Goal: Browse casually

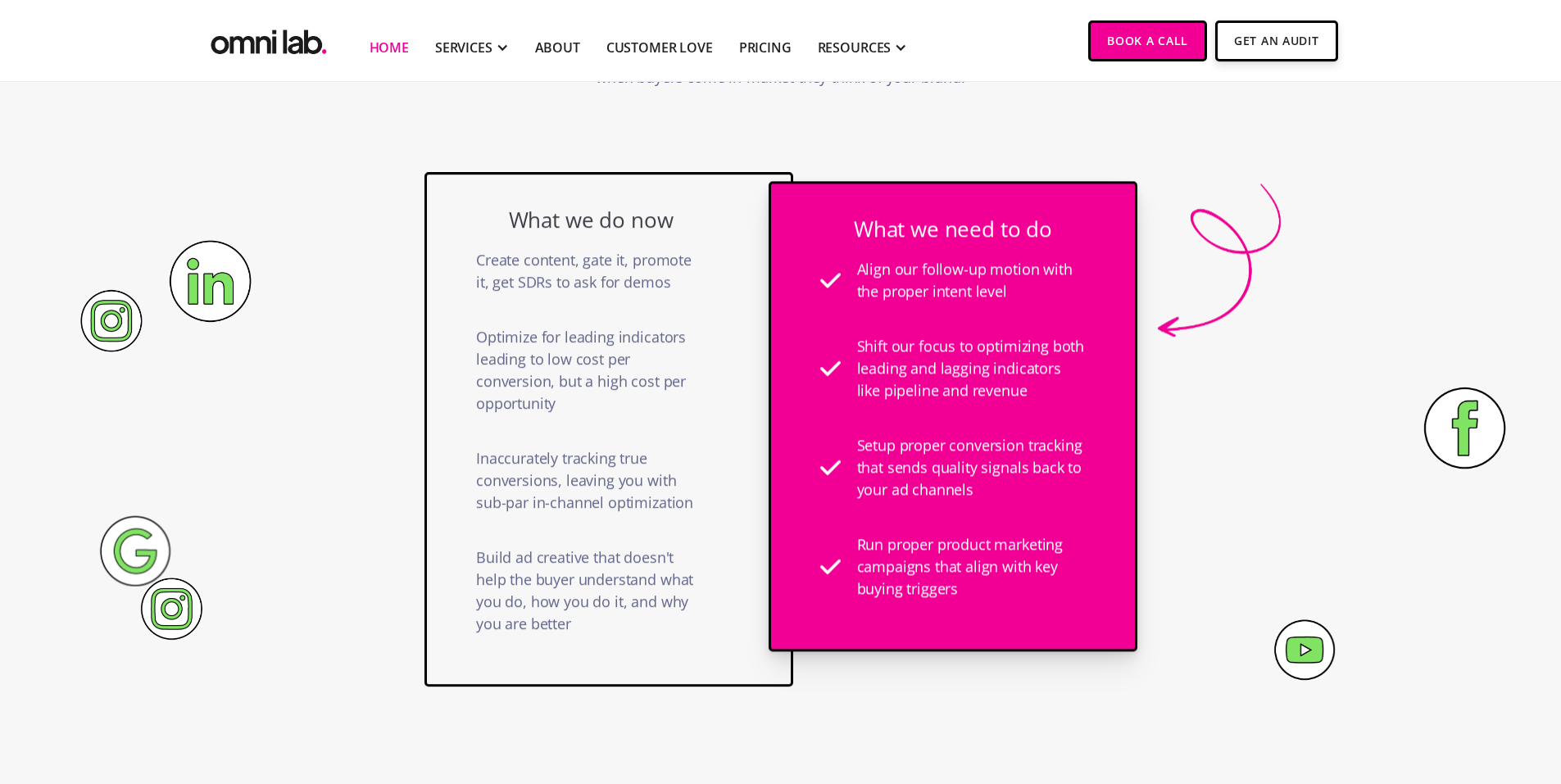
scroll to position [1065, 0]
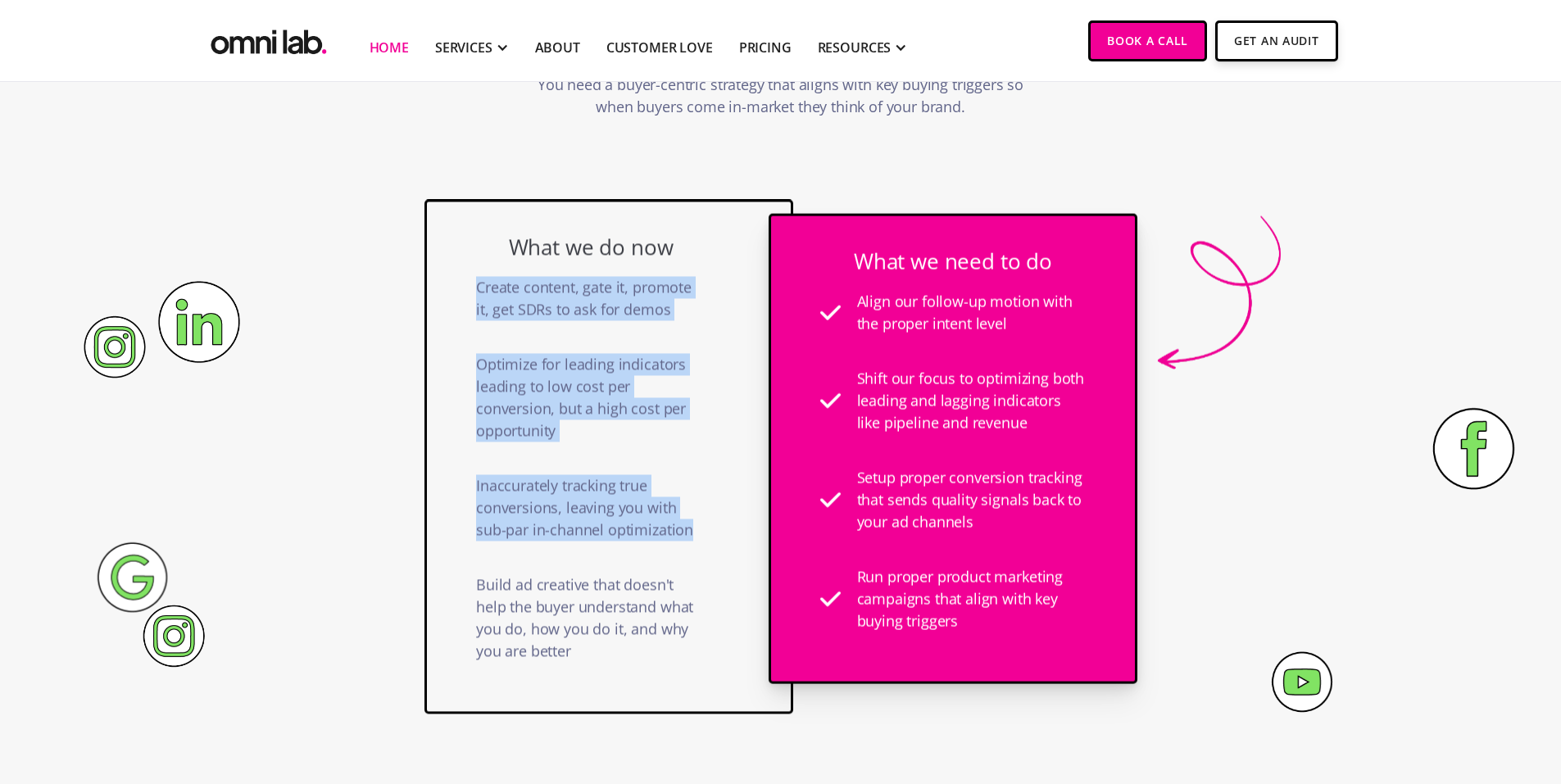
drag, startPoint x: 479, startPoint y: 288, endPoint x: 732, endPoint y: 554, distance: 367.1
click at [732, 554] on div "What we do now Create content, gate it, promote it, get SDRs to ask for demos O…" at bounding box center [609, 456] width 369 height 514
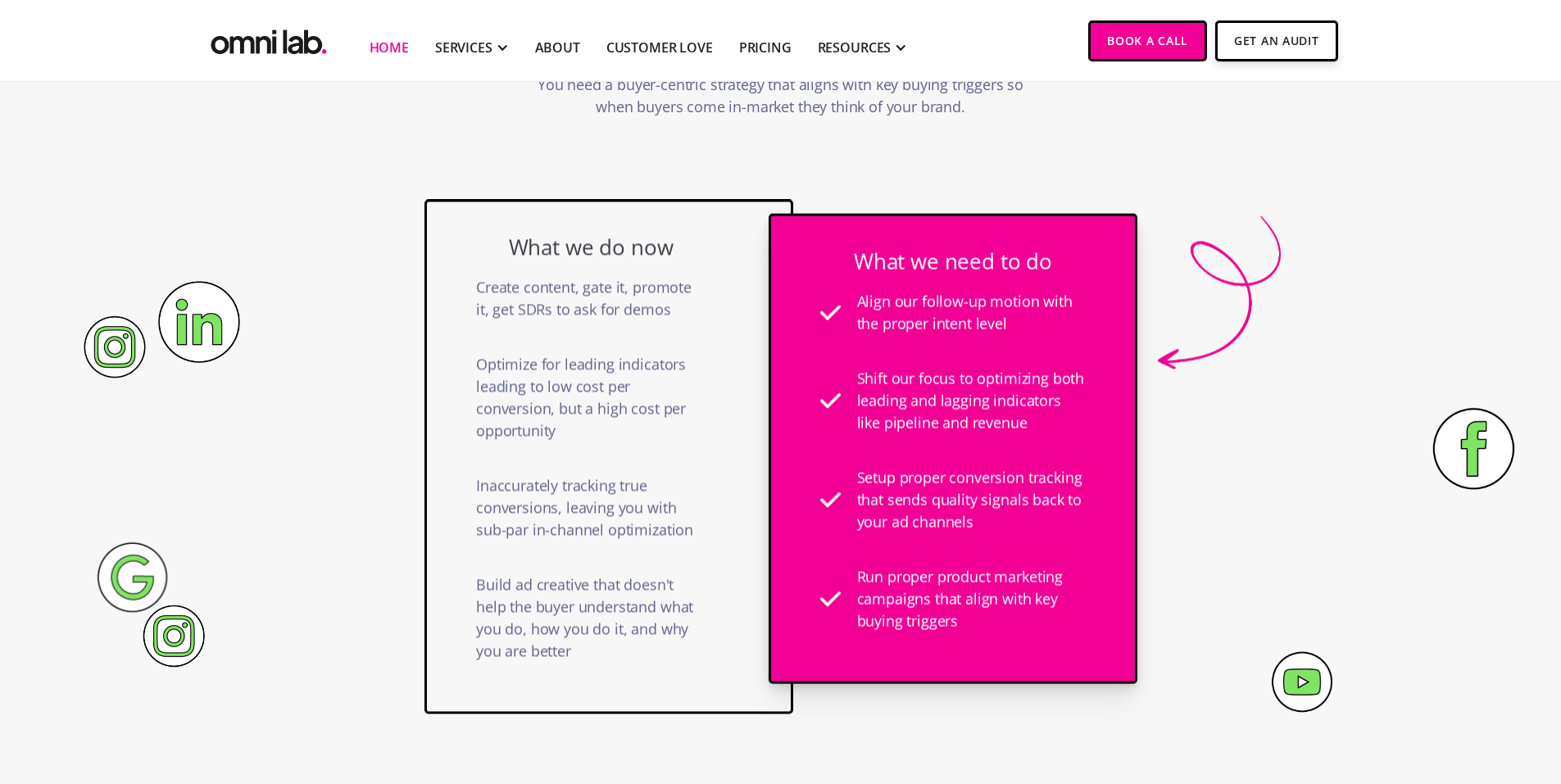
drag, startPoint x: 634, startPoint y: 655, endPoint x: 603, endPoint y: 662, distance: 31.8
click at [603, 662] on div "Build ad creative that doesn't help the buyer understand what you do, how you d…" at bounding box center [591, 618] width 229 height 122
drag, startPoint x: 855, startPoint y: 298, endPoint x: 1040, endPoint y: 330, distance: 187.7
click at [1040, 330] on div "Align our follow-up motion with the proper intent level" at bounding box center [952, 313] width 266 height 77
drag, startPoint x: 1040, startPoint y: 330, endPoint x: 1007, endPoint y: 359, distance: 43.9
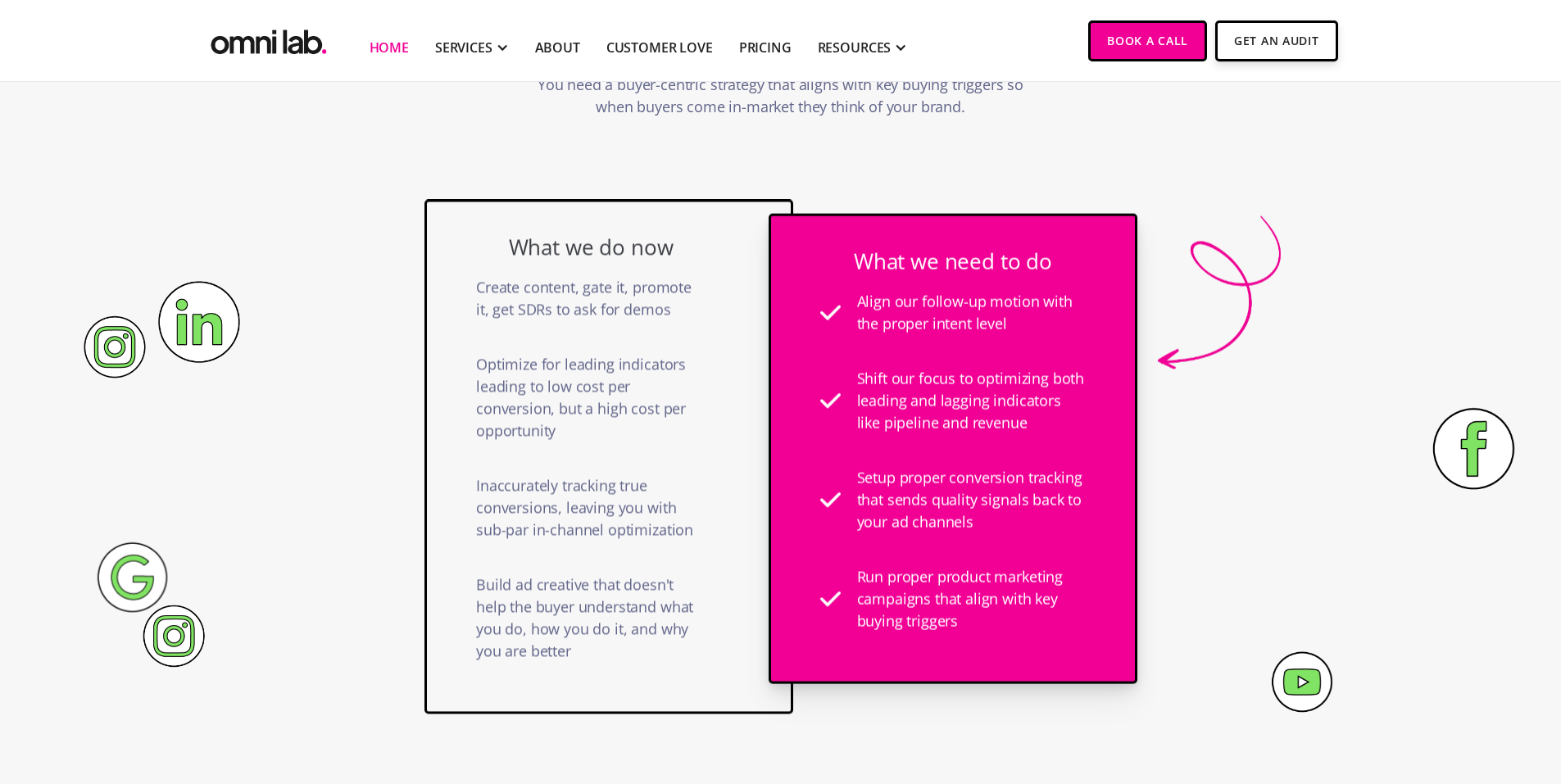
click at [1007, 359] on div "Shift our focus to optimizing both leading and lagging indicators like pipeline…" at bounding box center [971, 401] width 229 height 99
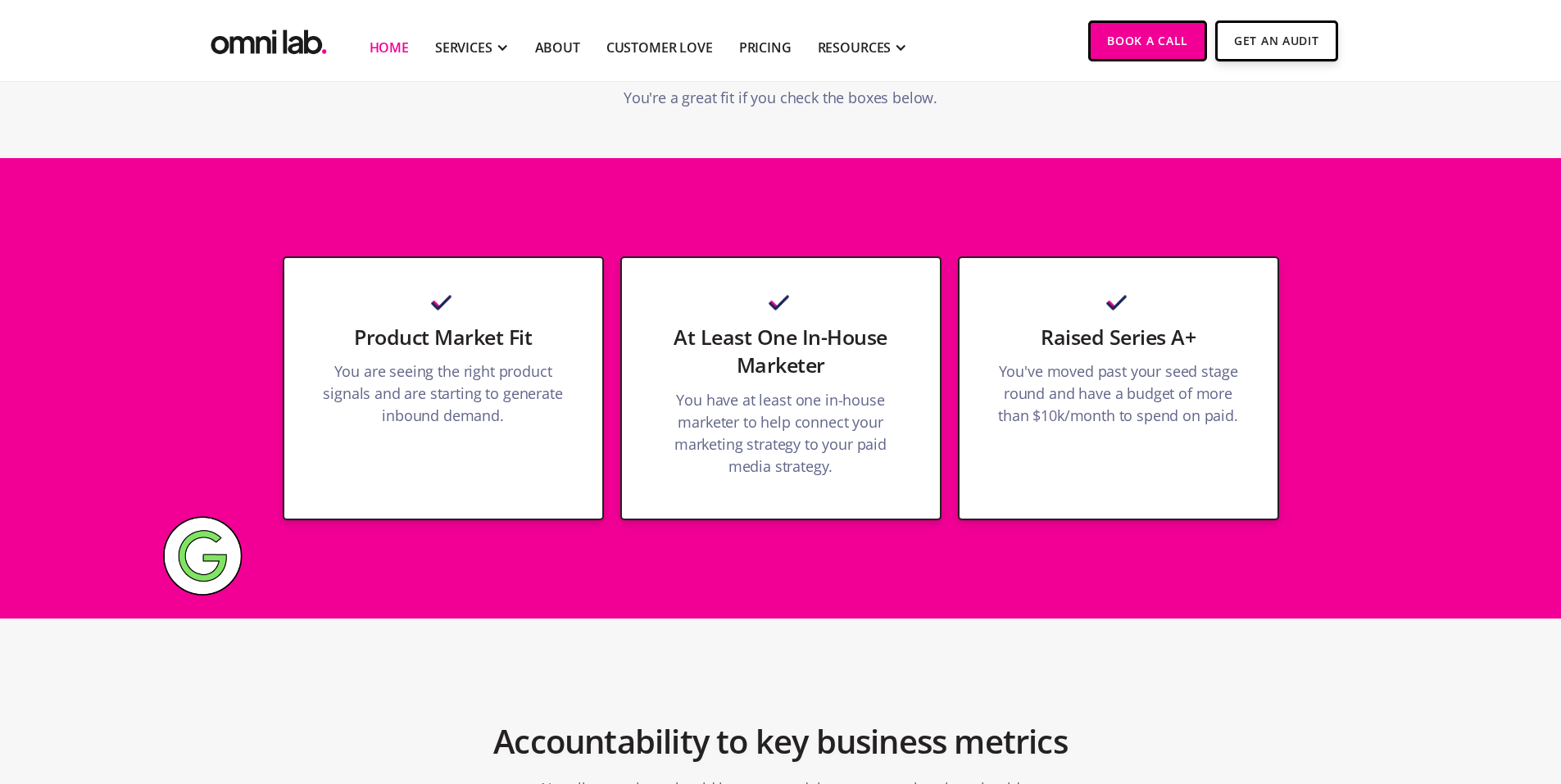
scroll to position [4505, 0]
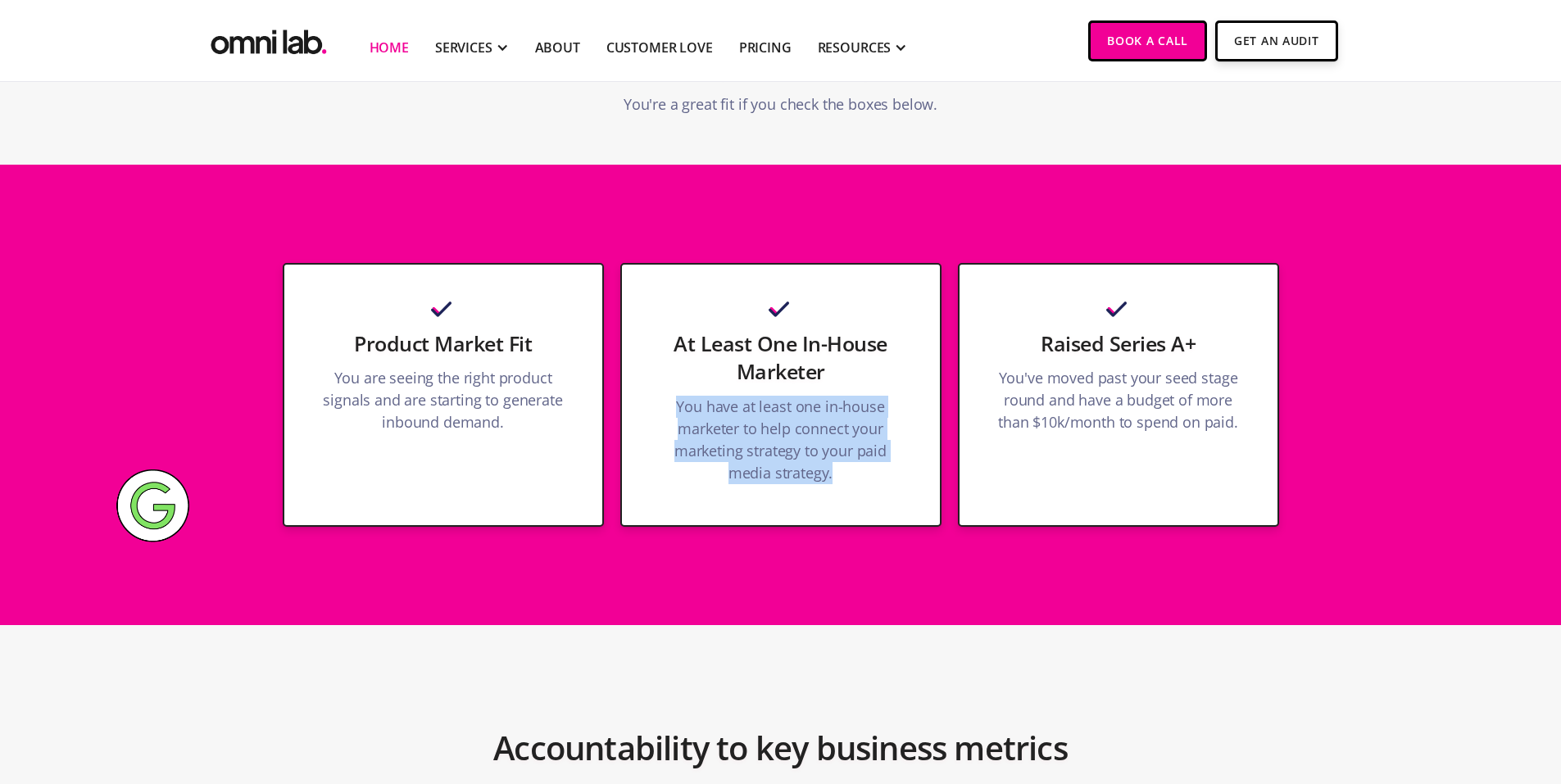
drag, startPoint x: 680, startPoint y: 407, endPoint x: 894, endPoint y: 469, distance: 222.8
click at [894, 469] on p "You have at least one in-house marketer to help connect your marketing strategy…" at bounding box center [781, 443] width 253 height 97
drag, startPoint x: 894, startPoint y: 469, endPoint x: 881, endPoint y: 483, distance: 19.1
click at [882, 483] on p "You have at least one in-house marketer to help connect your marketing strategy…" at bounding box center [781, 443] width 253 height 97
click at [871, 477] on p "You have at least one in-house marketer to help connect your marketing strategy…" at bounding box center [781, 443] width 253 height 97
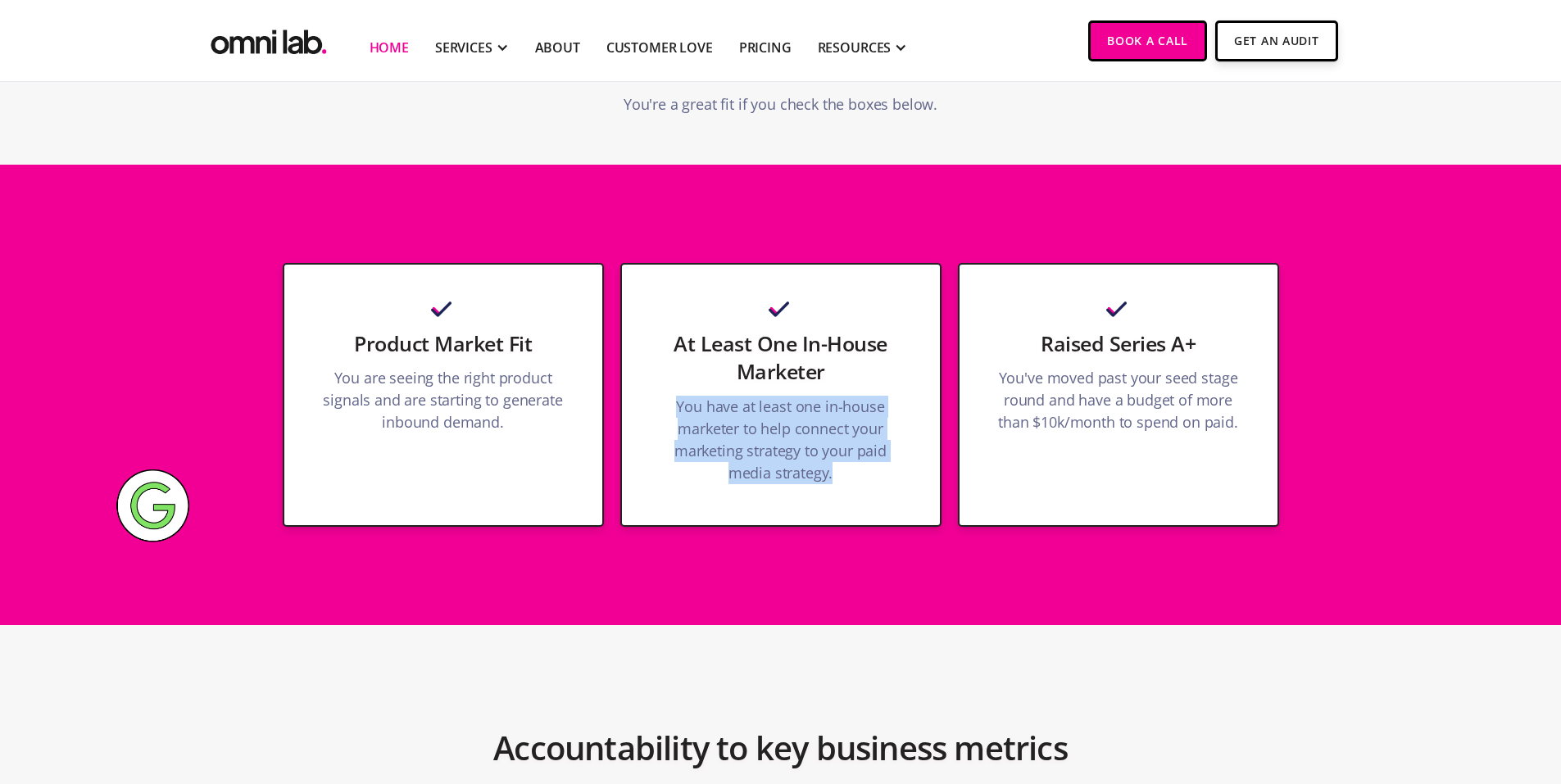
click at [831, 475] on p "You have at least one in-house marketer to help connect your marketing strategy…" at bounding box center [781, 443] width 253 height 97
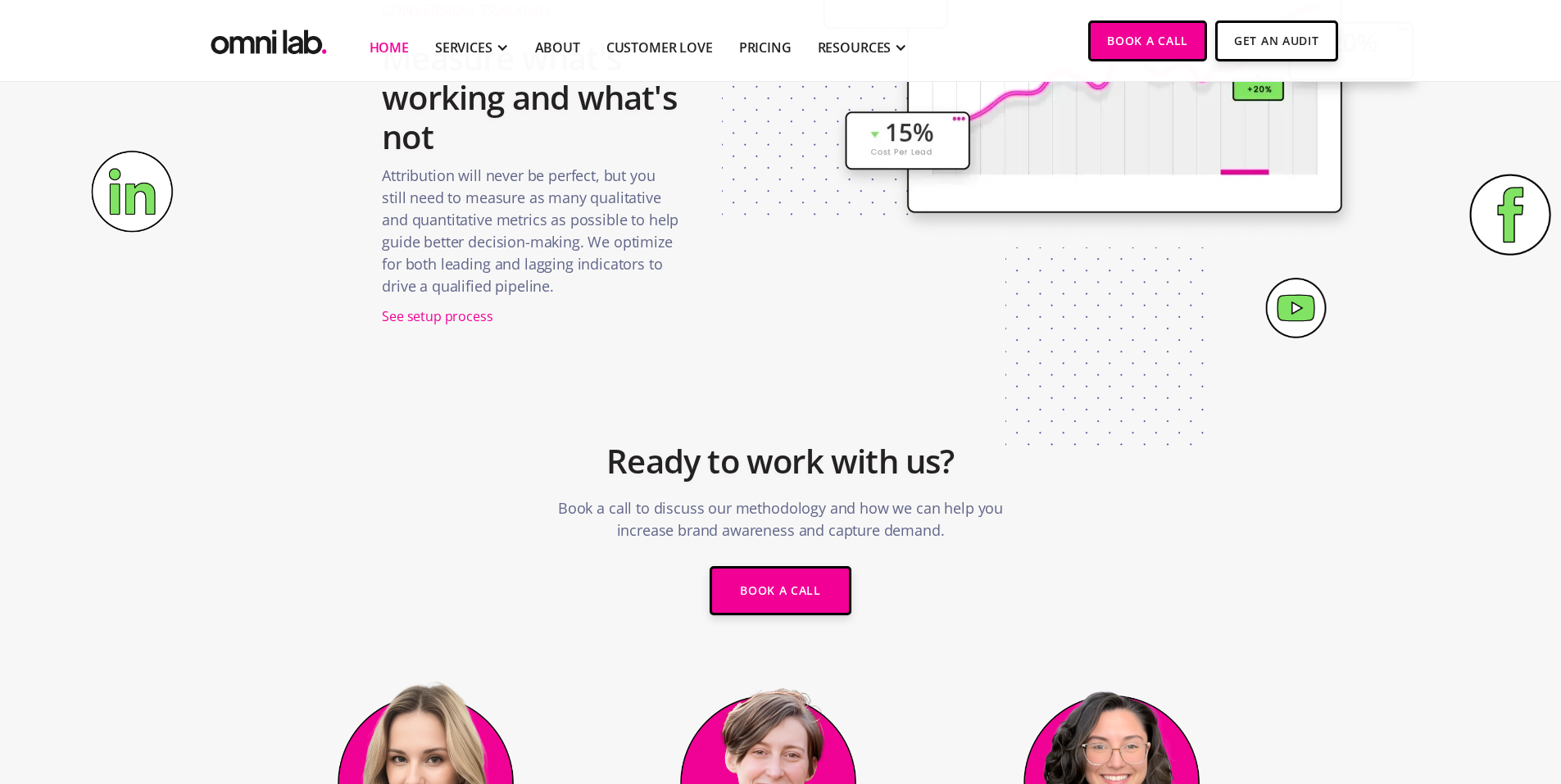
scroll to position [0, 0]
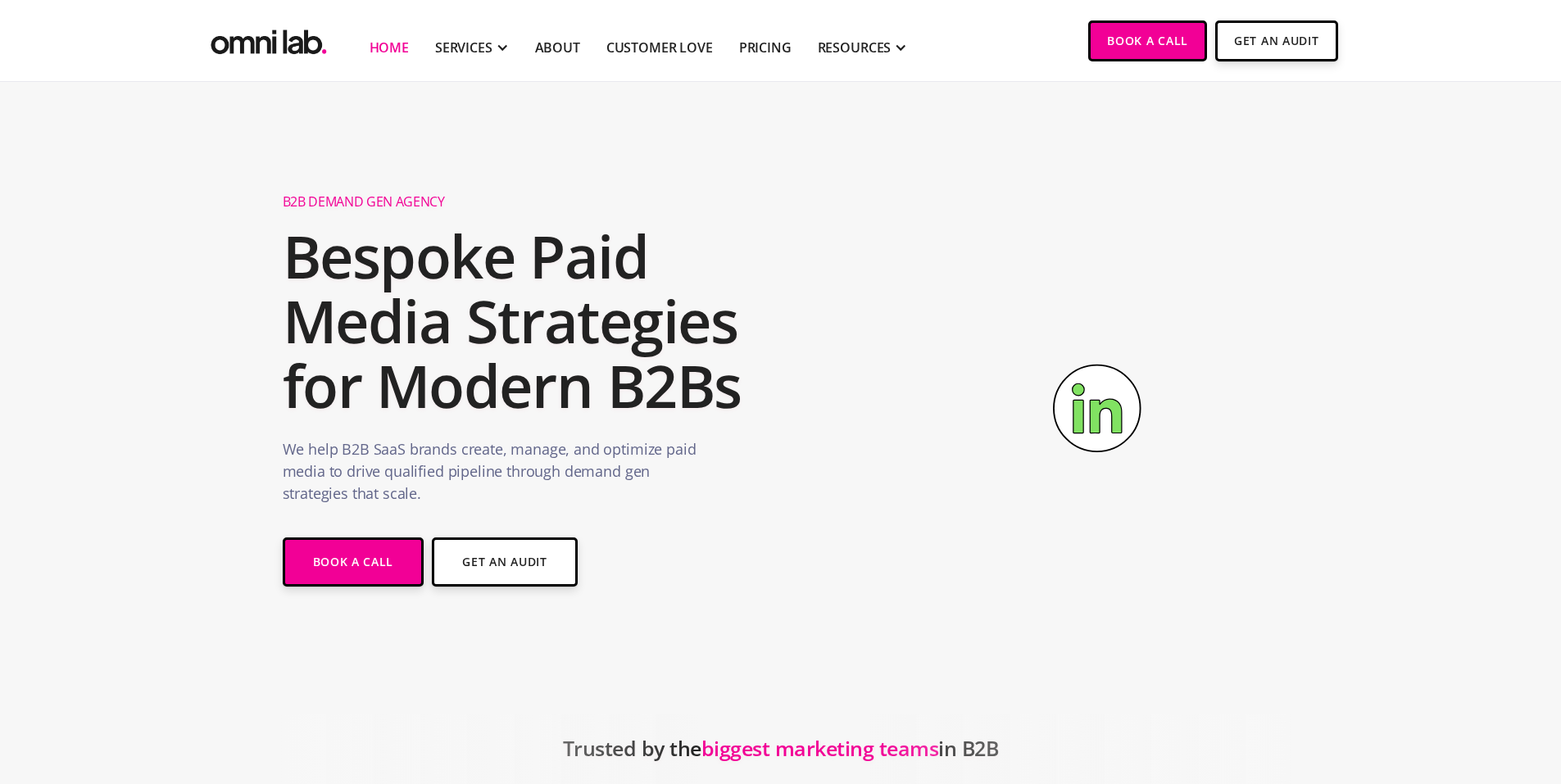
drag, startPoint x: 402, startPoint y: 538, endPoint x: 1120, endPoint y: 2, distance: 896.0
